Goal: Task Accomplishment & Management: Manage account settings

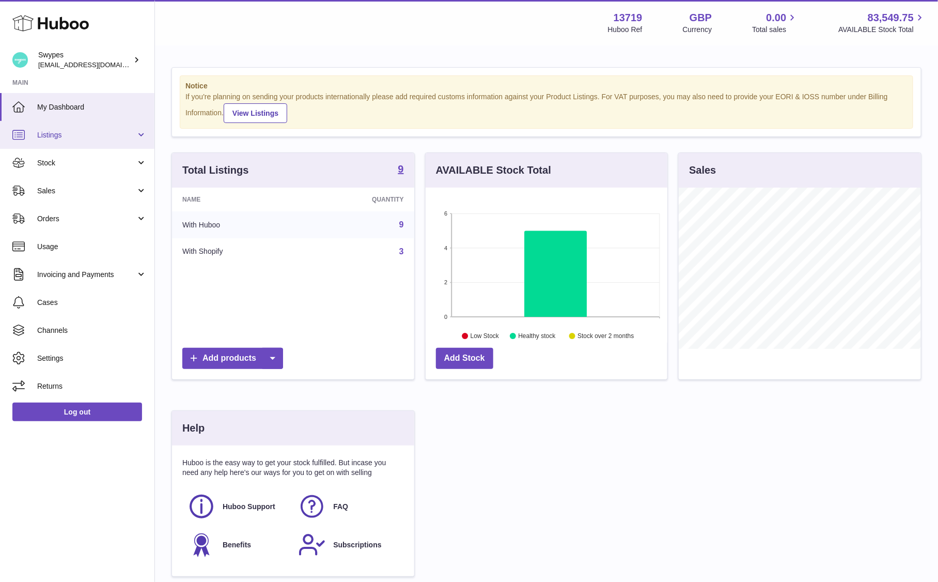
scroll to position [161, 242]
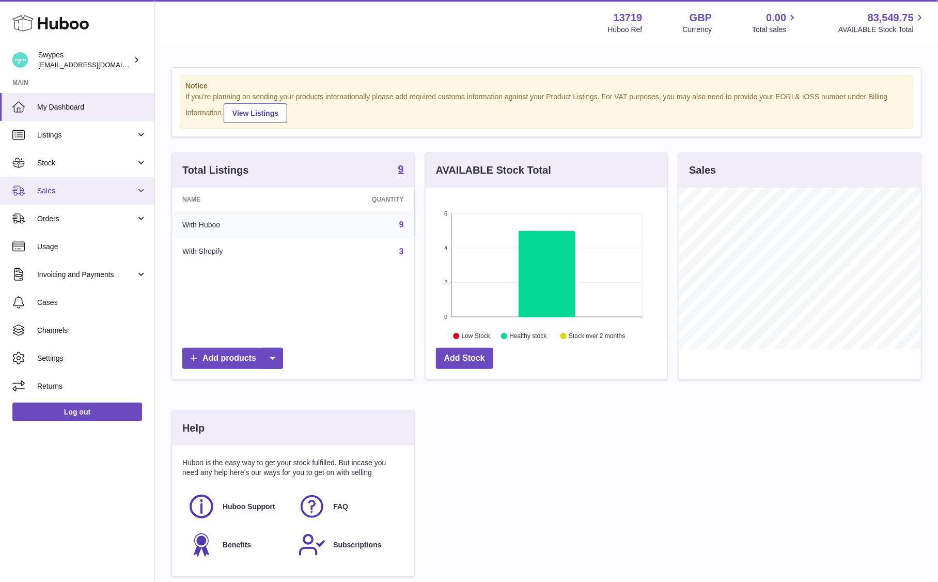
click at [85, 187] on span "Sales" at bounding box center [86, 191] width 99 height 10
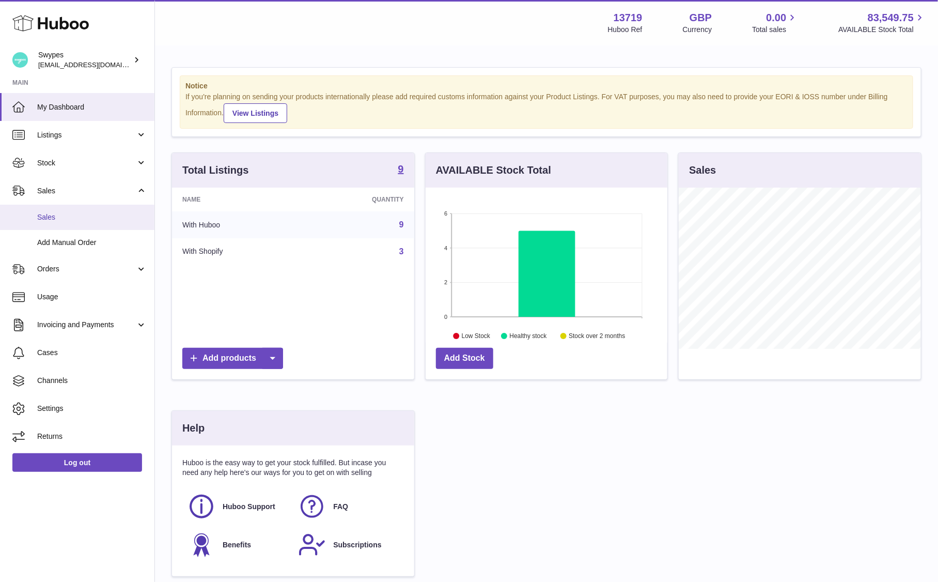
click at [85, 213] on span "Sales" at bounding box center [91, 217] width 109 height 10
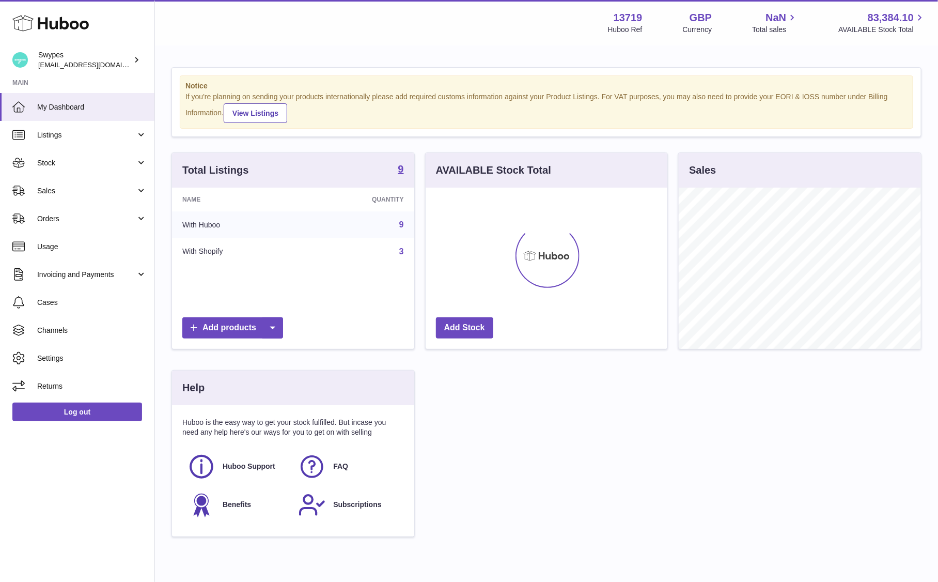
scroll to position [161, 242]
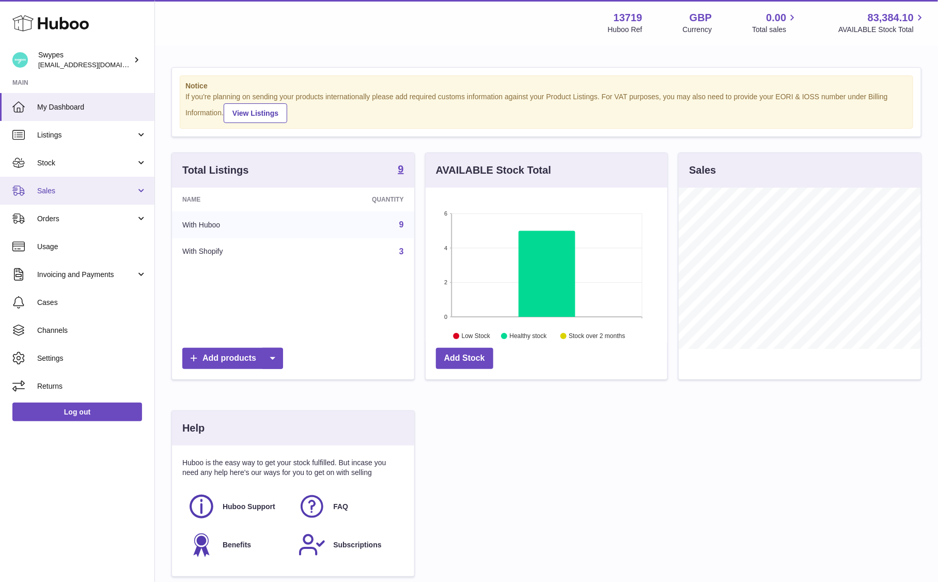
click at [76, 180] on link "Sales" at bounding box center [77, 191] width 154 height 28
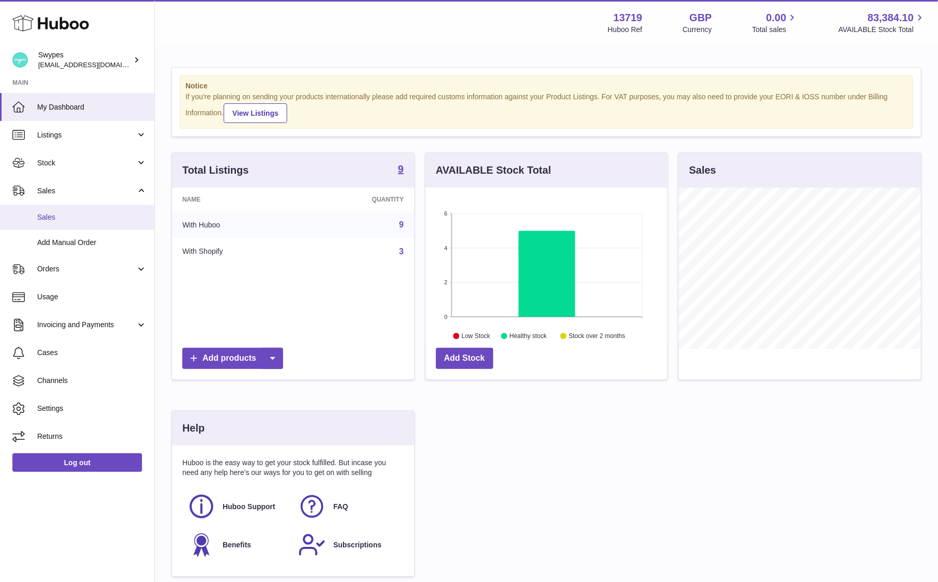
click at [80, 215] on span "Sales" at bounding box center [91, 217] width 109 height 10
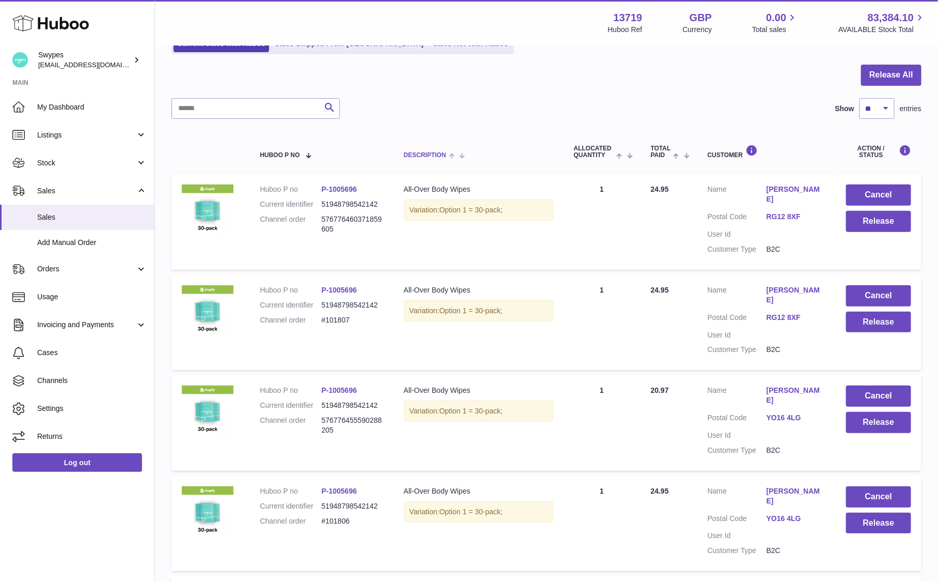
scroll to position [123, 0]
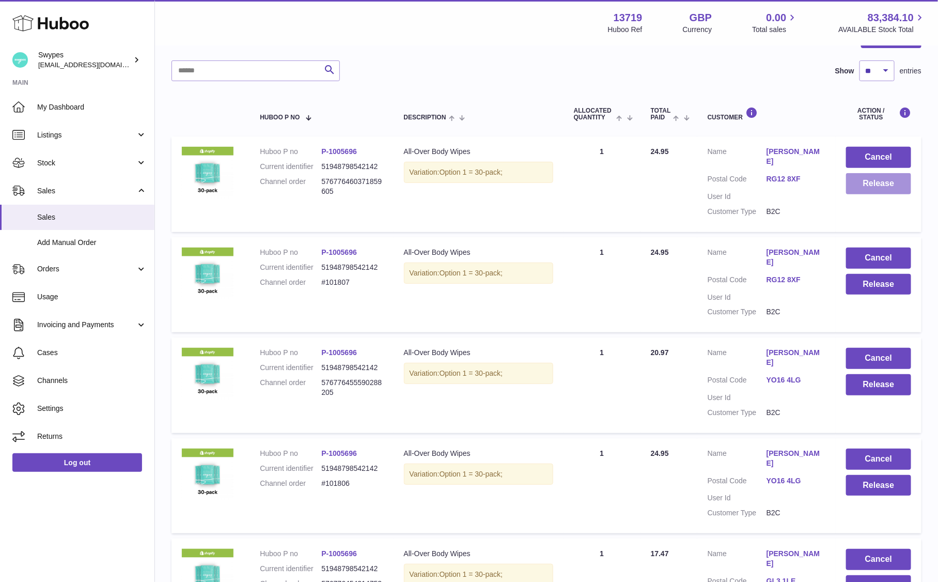
click at [872, 185] on button "Release" at bounding box center [878, 183] width 65 height 21
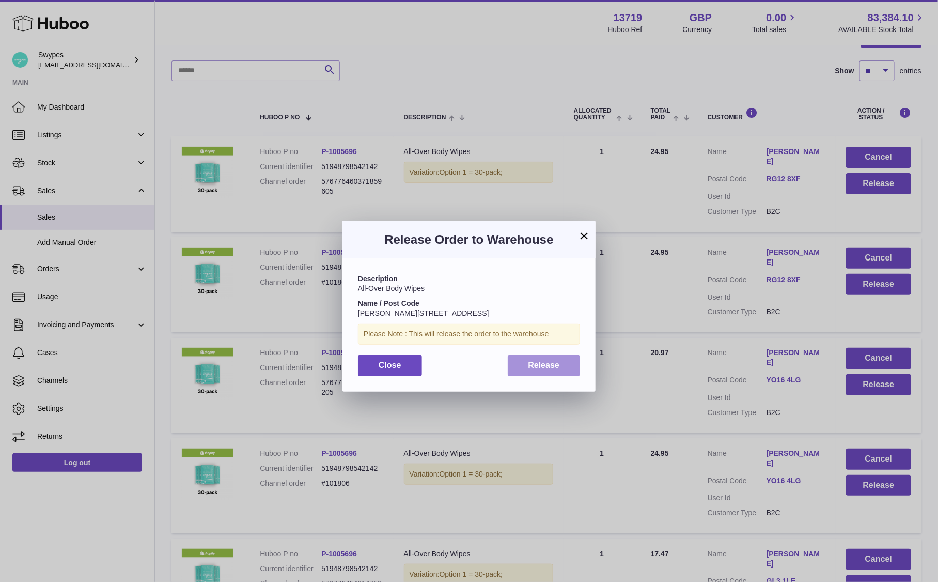
click at [560, 373] on button "Release" at bounding box center [544, 365] width 73 height 21
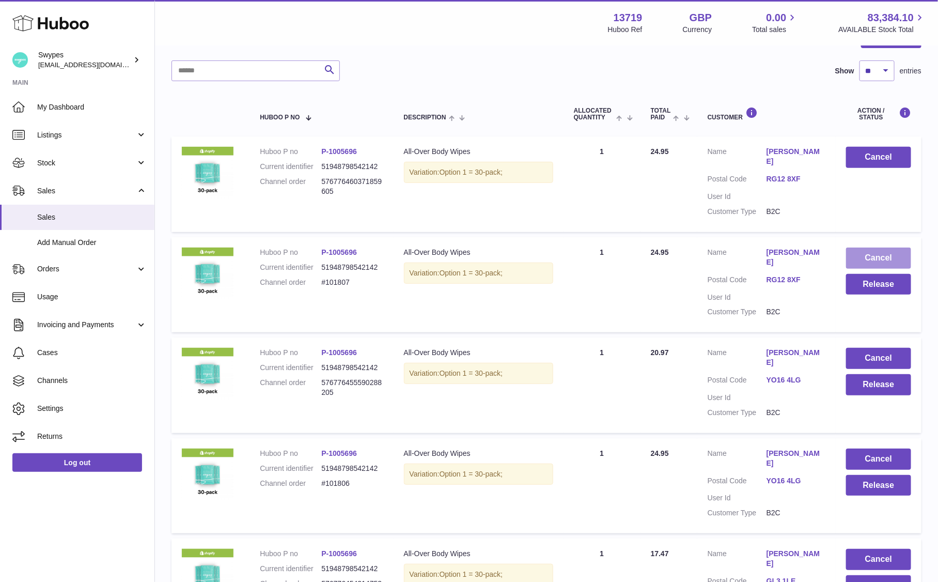
click at [872, 247] on button "Cancel" at bounding box center [878, 257] width 65 height 21
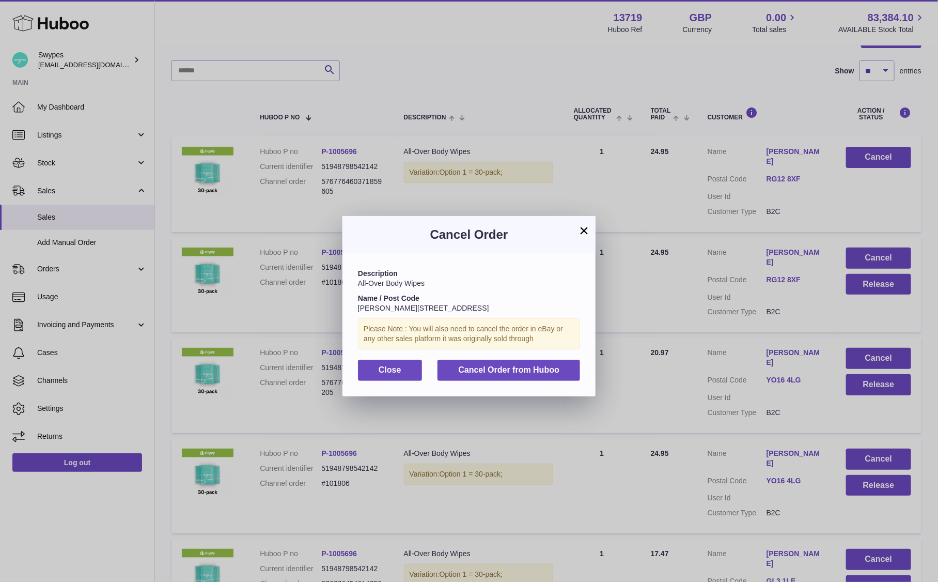
click at [542, 356] on div "Description All-Over Body Wipes Name / Post Code Anne Rowley / RG12 8XF Please …" at bounding box center [468, 324] width 253 height 143
click at [542, 363] on button "Cancel Order from Huboo" at bounding box center [508, 369] width 143 height 21
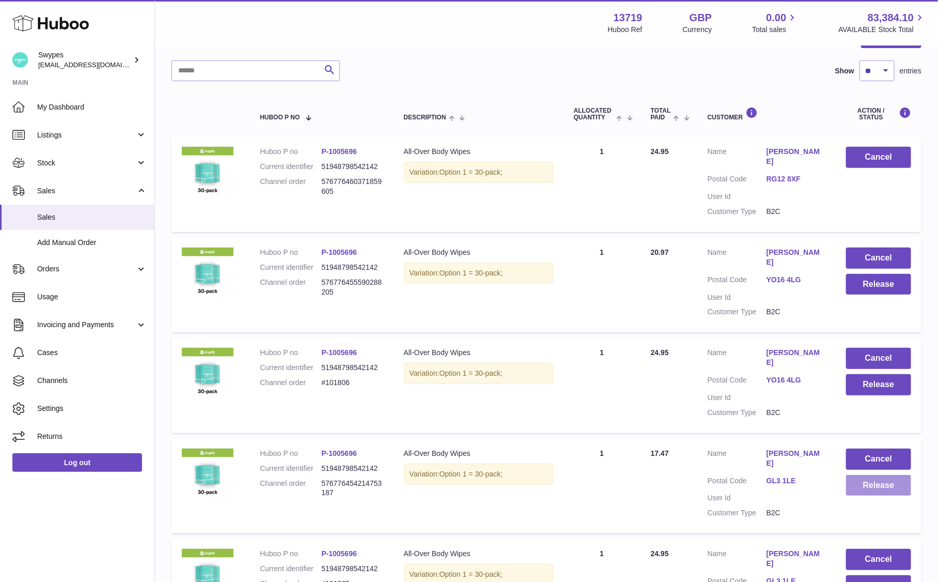
click at [883, 475] on button "Release" at bounding box center [878, 485] width 65 height 21
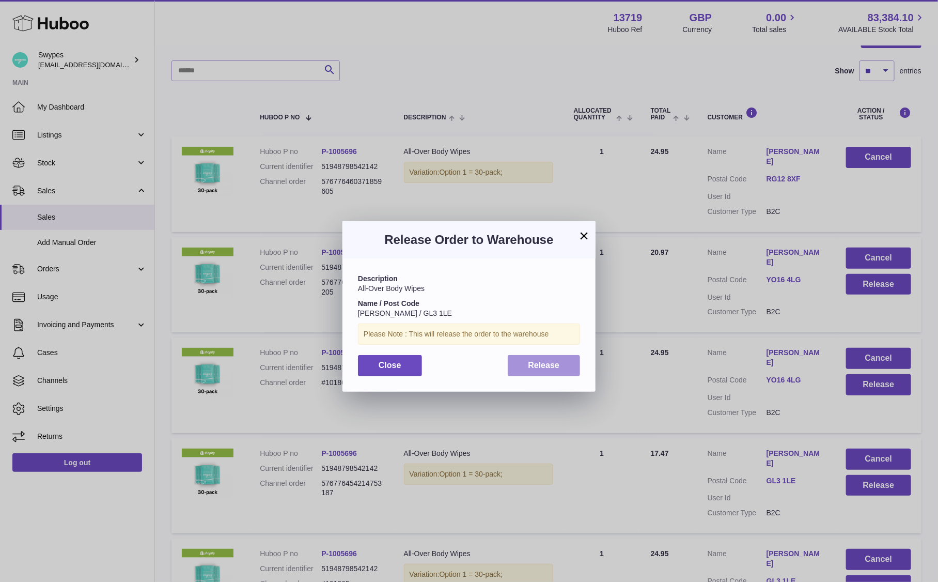
click at [543, 363] on span "Release" at bounding box center [544, 365] width 32 height 9
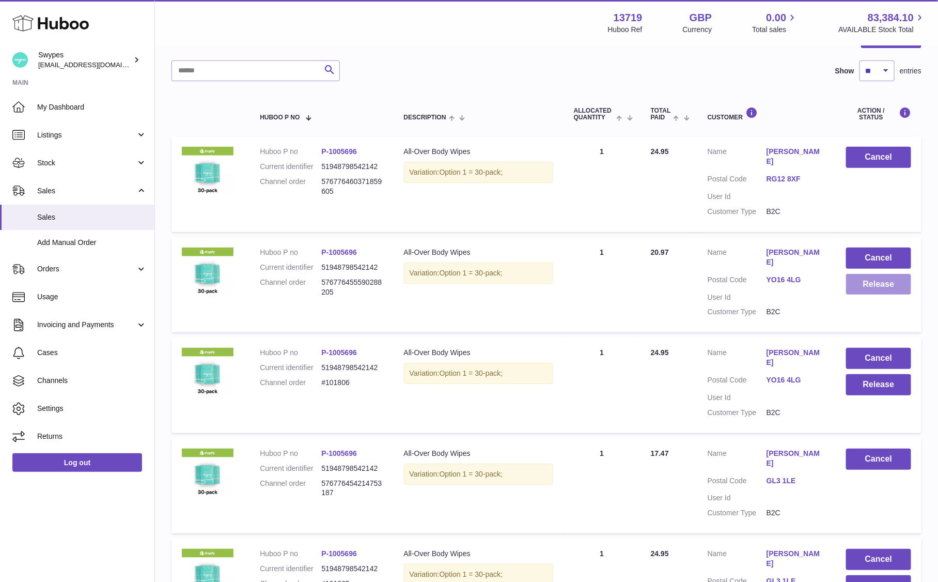
click at [874, 280] on button "Release" at bounding box center [878, 284] width 65 height 21
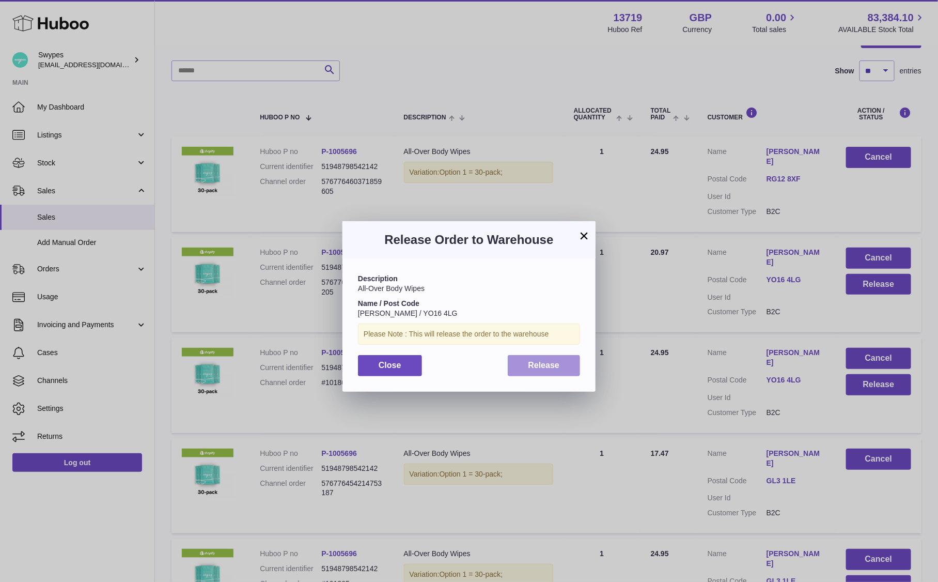
click at [537, 364] on span "Release" at bounding box center [544, 365] width 32 height 9
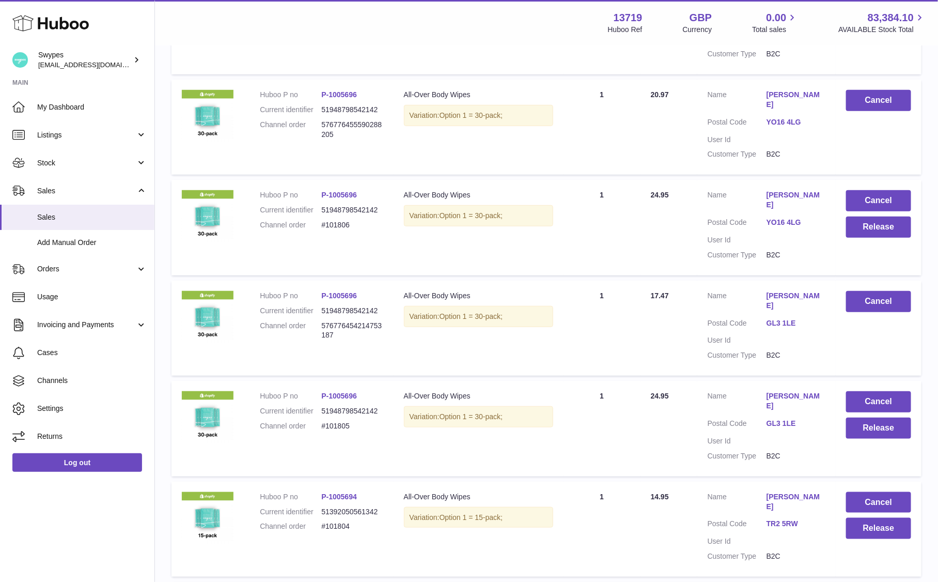
scroll to position [392, 0]
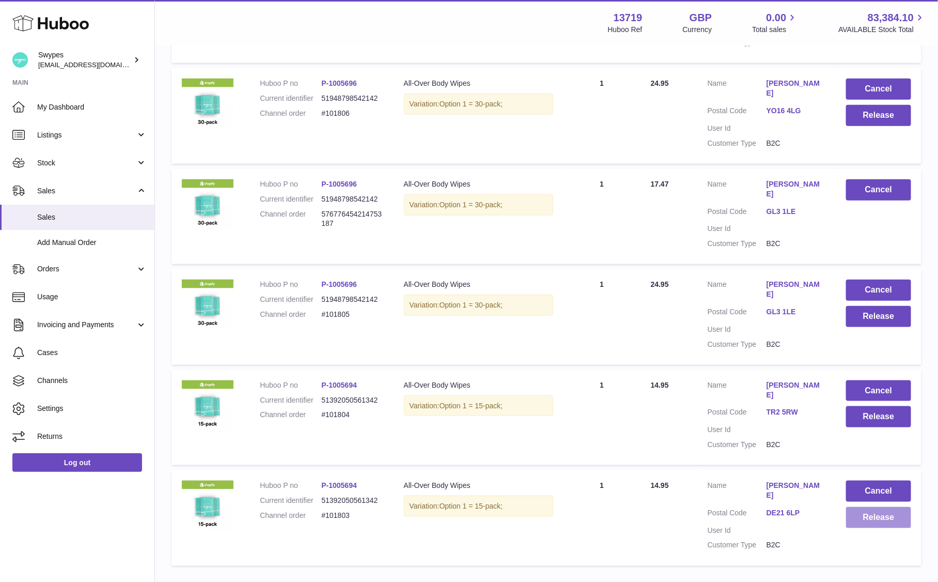
click at [894, 507] on button "Release" at bounding box center [878, 517] width 65 height 21
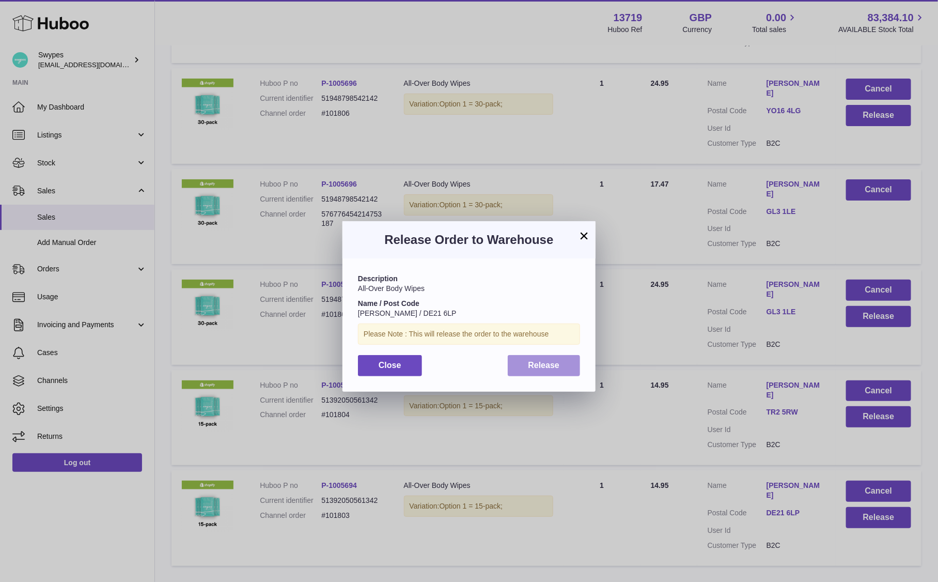
click at [555, 367] on span "Release" at bounding box center [544, 365] width 32 height 9
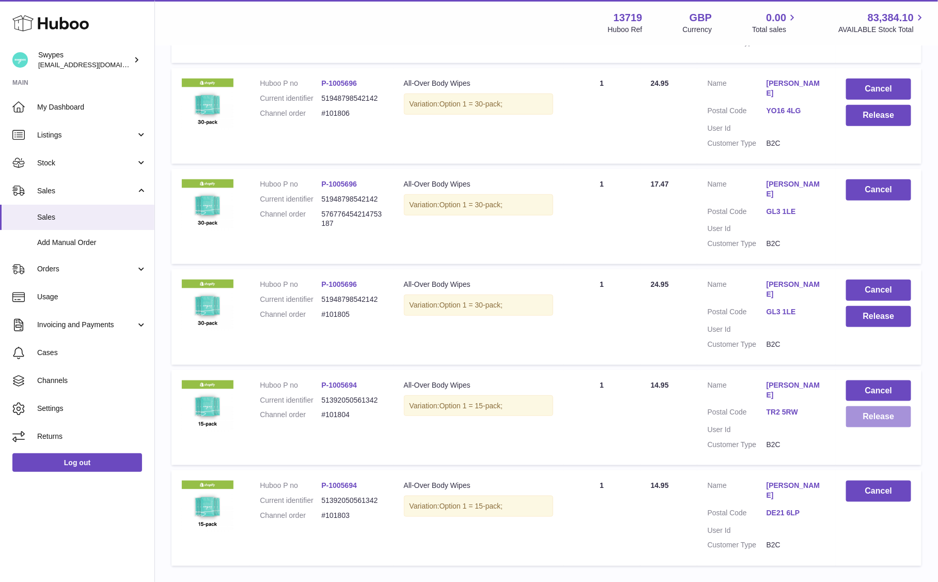
click at [860, 406] on button "Release" at bounding box center [878, 416] width 65 height 21
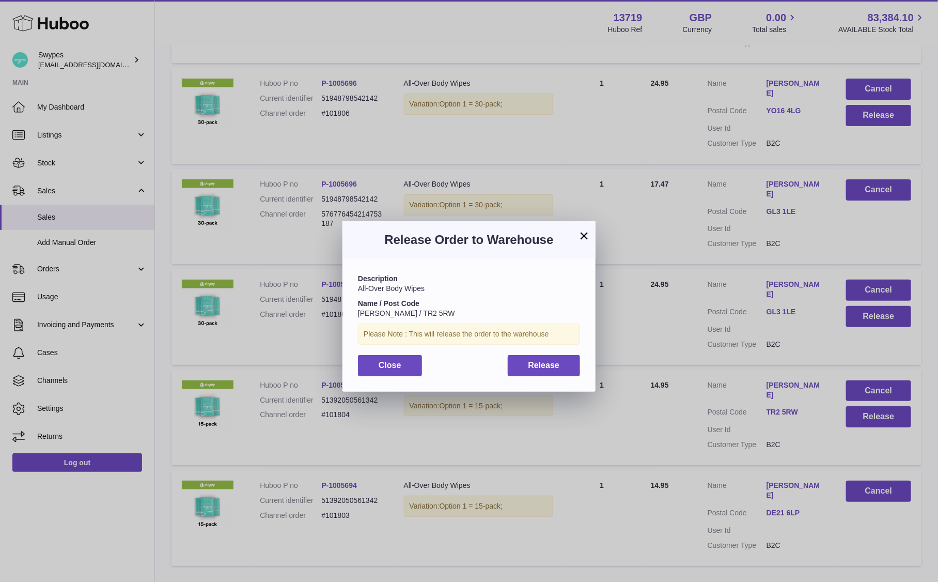
click at [529, 381] on div "Description All-Over Body Wipes Name / Post Code Jayne Taylor / TR2 5RW Please …" at bounding box center [468, 324] width 253 height 133
click at [530, 376] on div "Description All-Over Body Wipes Name / Post Code Jayne Taylor / TR2 5RW Please …" at bounding box center [468, 324] width 253 height 133
click at [570, 362] on button "Release" at bounding box center [544, 365] width 73 height 21
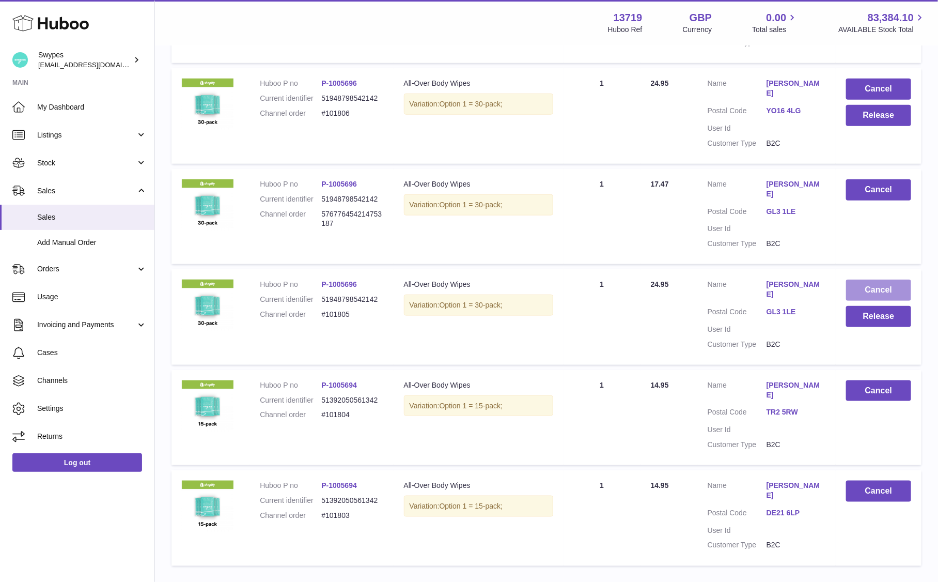
click at [865, 279] on button "Cancel" at bounding box center [878, 289] width 65 height 21
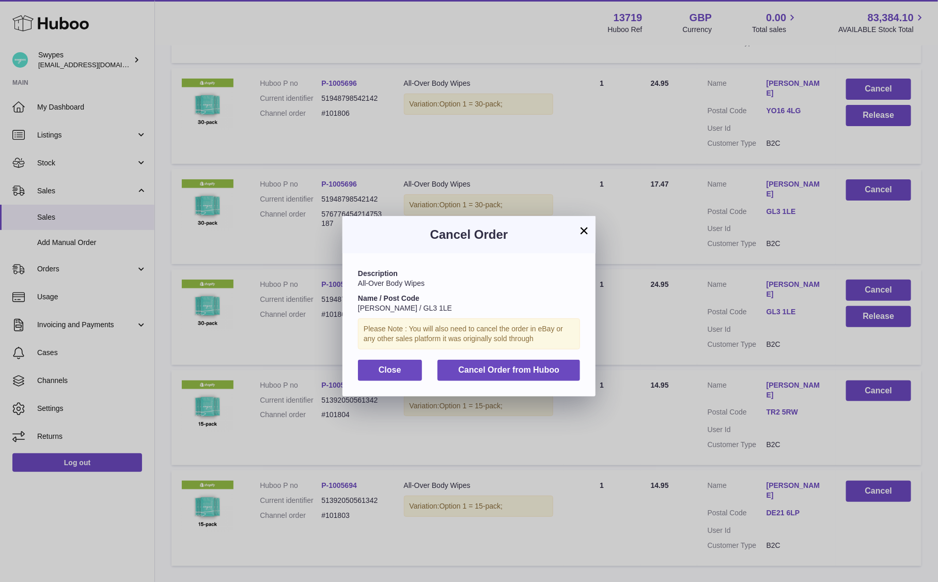
click at [523, 380] on div "Description All-Over Body Wipes Name / Post Code Hazel Graham / GL3 1LE Please …" at bounding box center [468, 324] width 253 height 143
click at [523, 375] on button "Cancel Order from Huboo" at bounding box center [508, 369] width 143 height 21
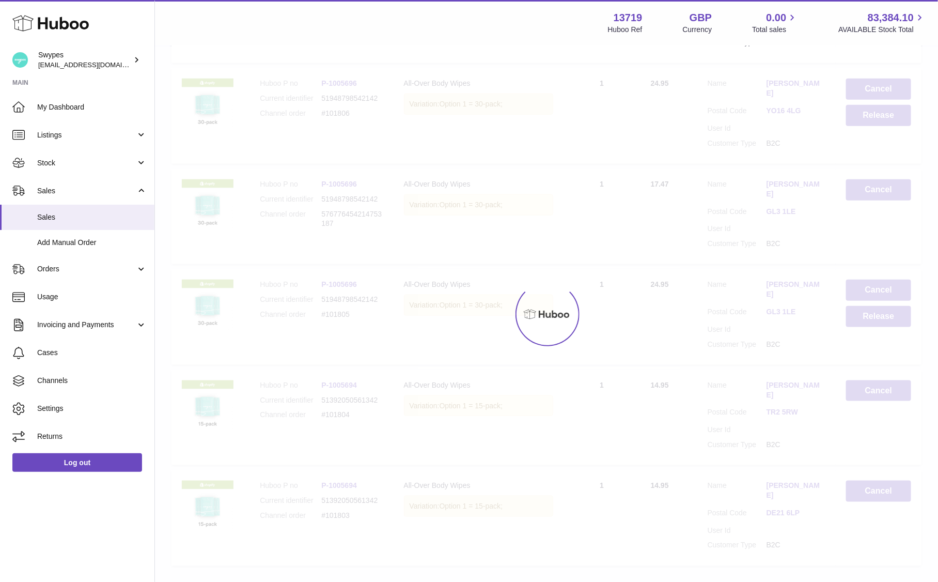
scroll to position [302, 0]
